Goal: Share content

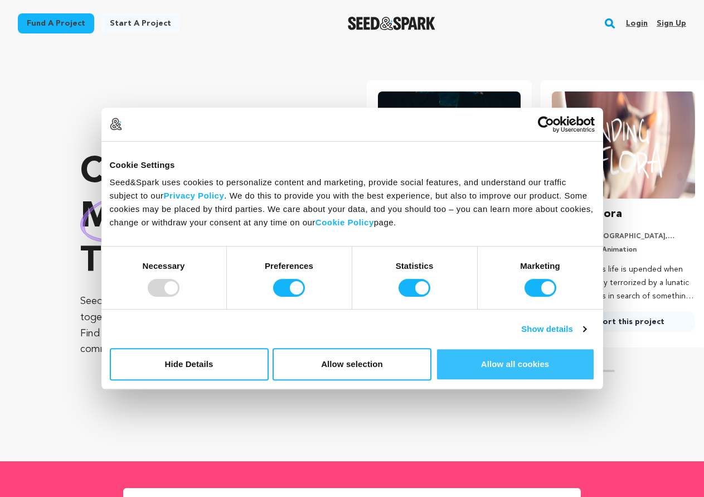
click at [493, 365] on button "Allow all cookies" at bounding box center [515, 364] width 159 height 32
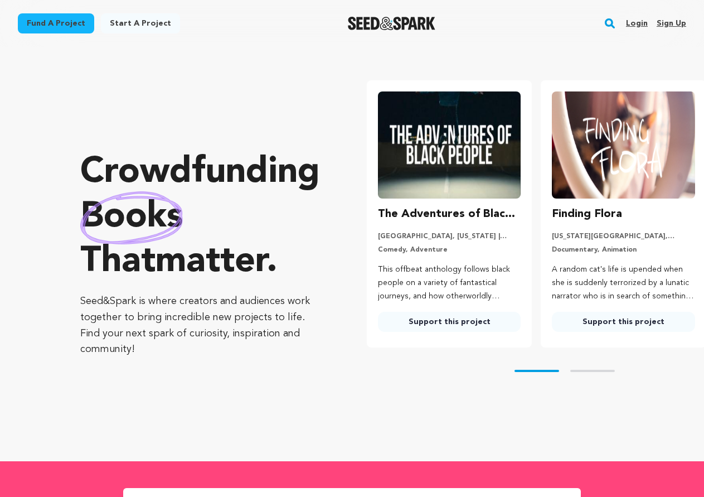
click at [635, 21] on link "Login" at bounding box center [637, 23] width 22 height 18
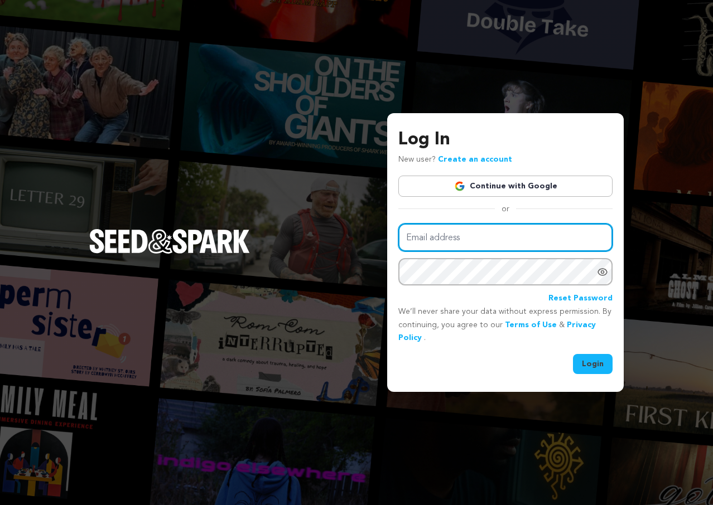
type input "[PERSON_NAME][EMAIL_ADDRESS][DOMAIN_NAME]"
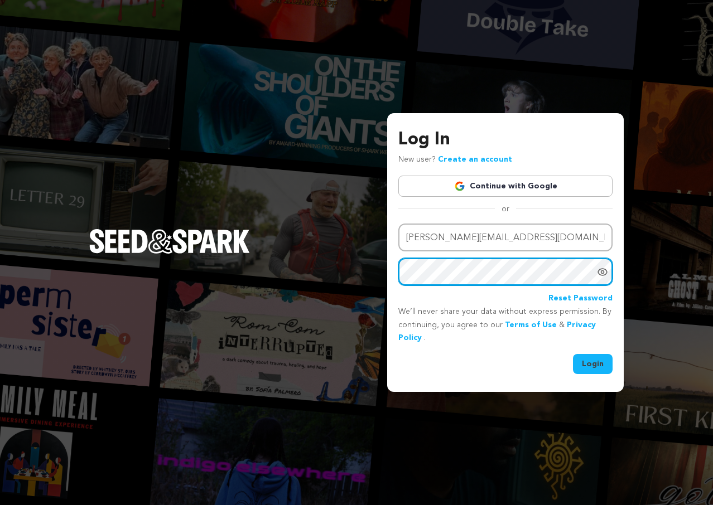
click at [593, 363] on button "Login" at bounding box center [593, 364] width 40 height 20
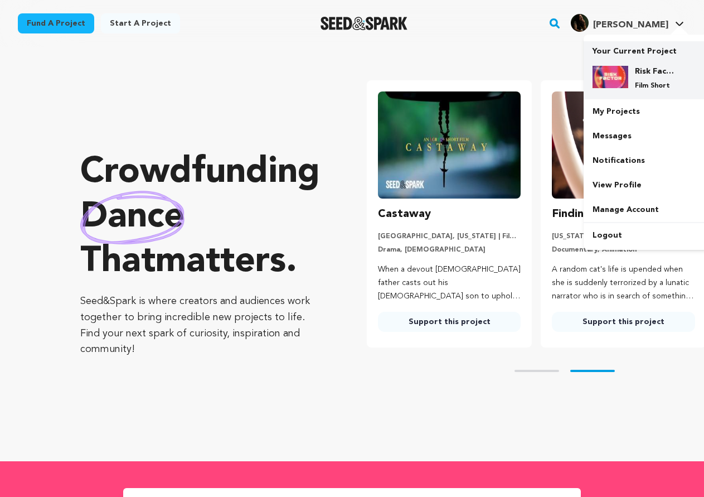
click at [638, 81] on div "Risk Factor Film Short" at bounding box center [655, 78] width 54 height 25
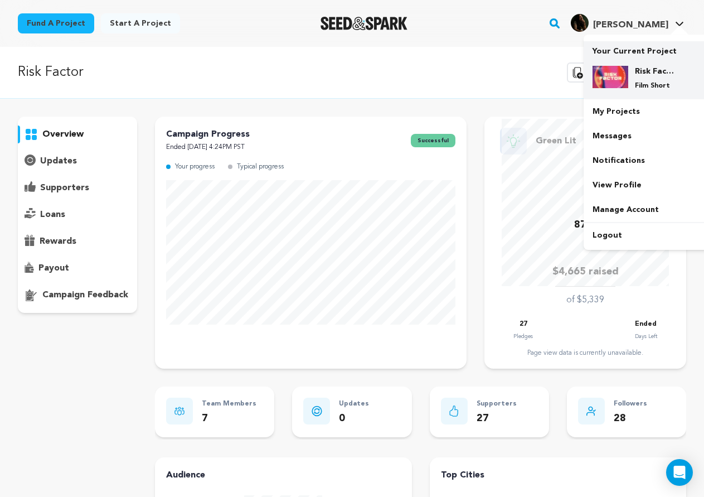
click at [641, 78] on div "Risk Factor Film Short" at bounding box center [655, 78] width 54 height 25
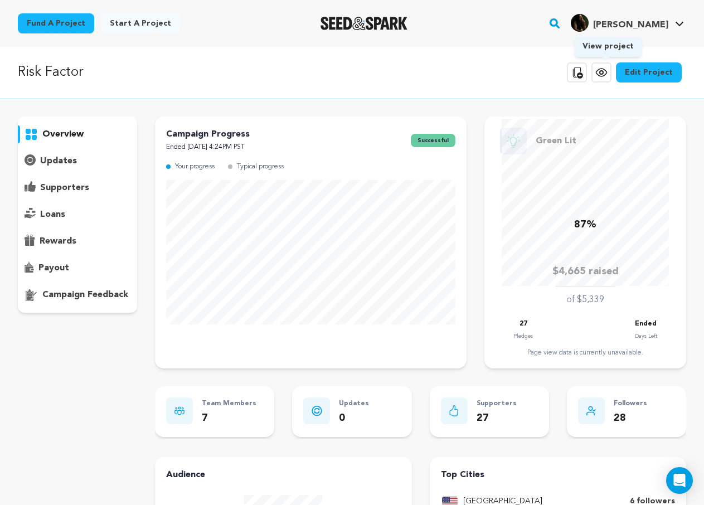
click at [606, 72] on icon at bounding box center [601, 72] width 13 height 13
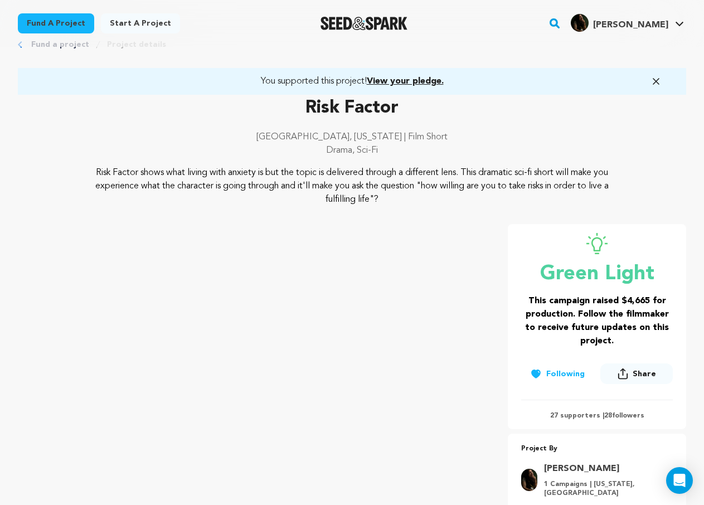
scroll to position [31, 0]
click at [643, 373] on span "Share" at bounding box center [644, 373] width 23 height 11
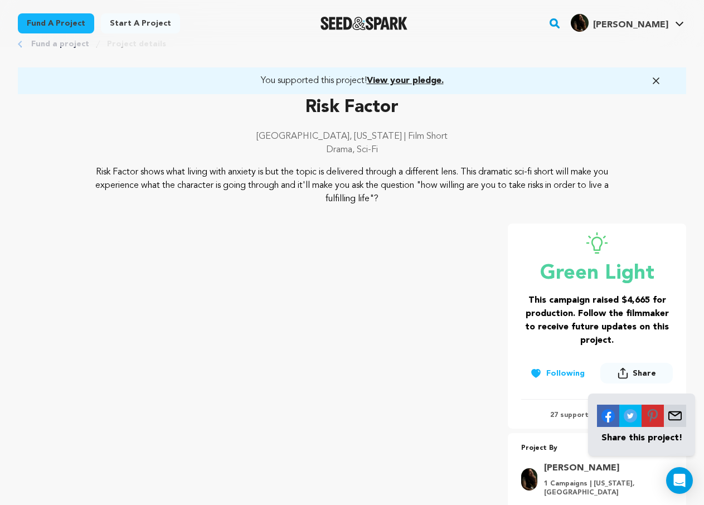
click at [679, 418] on img at bounding box center [675, 416] width 22 height 22
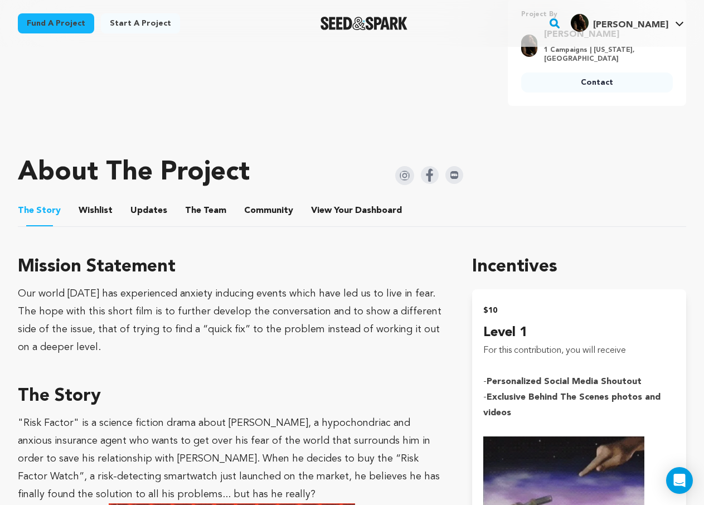
scroll to position [466, 0]
